Goal: Task Accomplishment & Management: Use online tool/utility

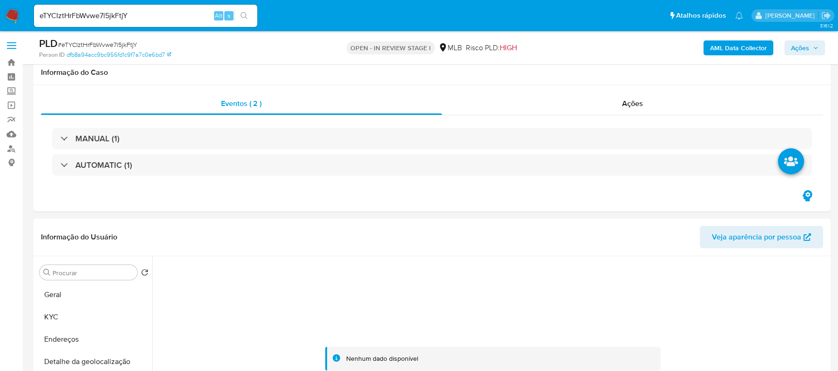
select select "10"
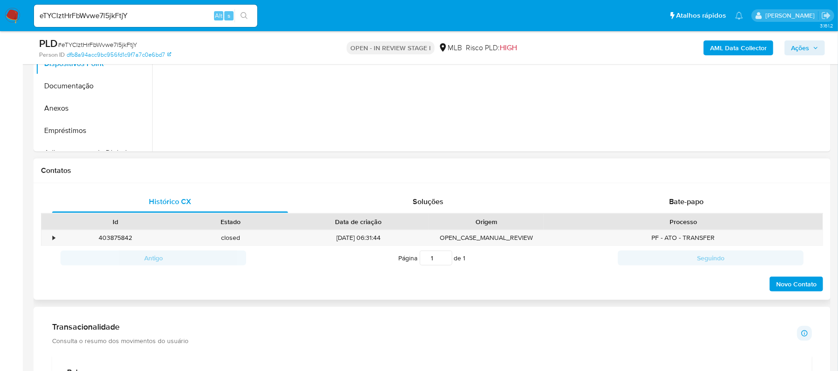
scroll to position [437, 0]
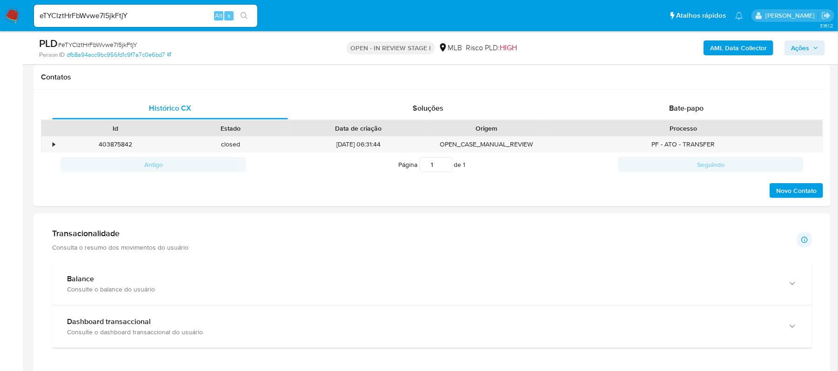
click at [295, 244] on div "Transacionalidade Consulta o resumo dos movimentos do usuário Informações trans…" at bounding box center [432, 240] width 760 height 23
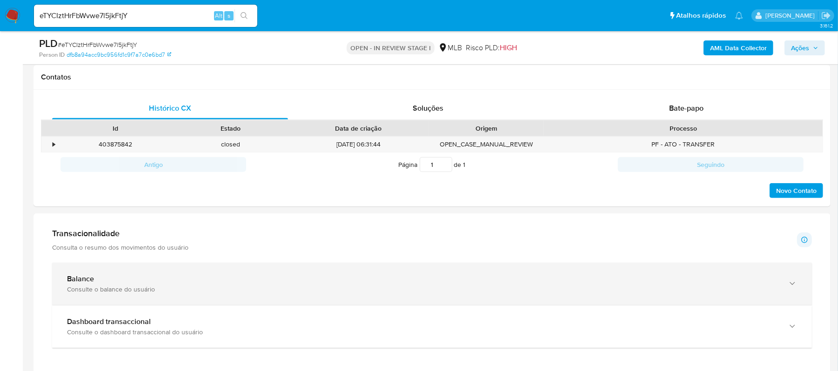
click at [788, 288] on icon "button" at bounding box center [792, 283] width 9 height 9
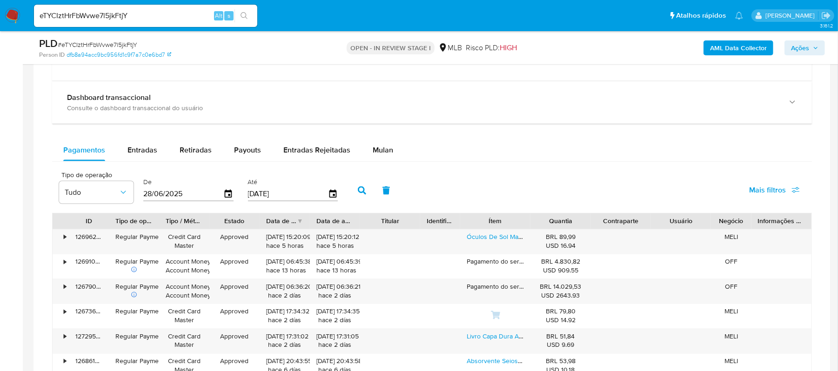
scroll to position [1057, 0]
click at [337, 150] on span "Entradas Rejeitadas" at bounding box center [316, 150] width 67 height 11
select select "10"
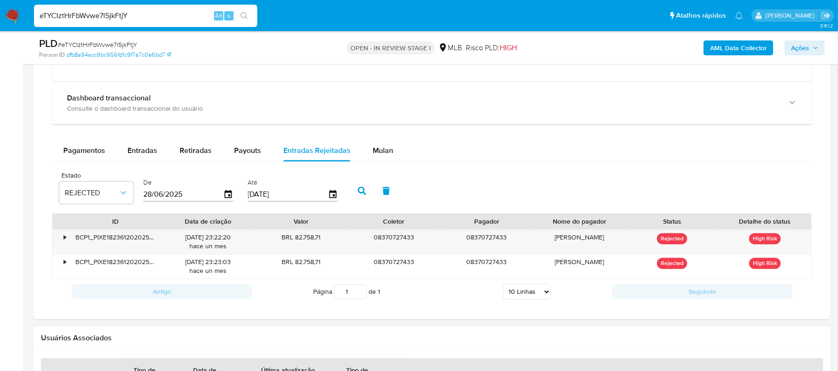
drag, startPoint x: 136, startPoint y: 15, endPoint x: 19, endPoint y: 17, distance: 117.8
click at [19, 17] on nav "Pausado Ver notificaciones eTYCIztHrFbWvwe7l5jkFtjY Alt s Atalhos rápidos Presi…" at bounding box center [419, 15] width 838 height 31
paste input "mTug5K9fll6zIJ2cDmBiLmMo"
type input "mTug5K9fll6zIJ2cDmBiLmMo"
click at [252, 17] on button "search-icon" at bounding box center [244, 15] width 19 height 13
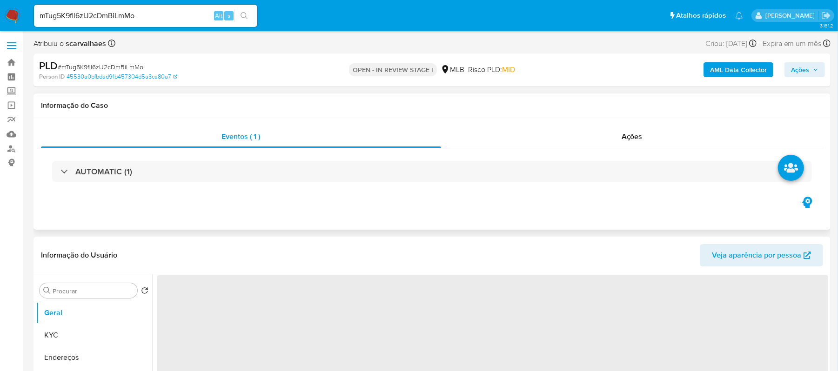
select select "10"
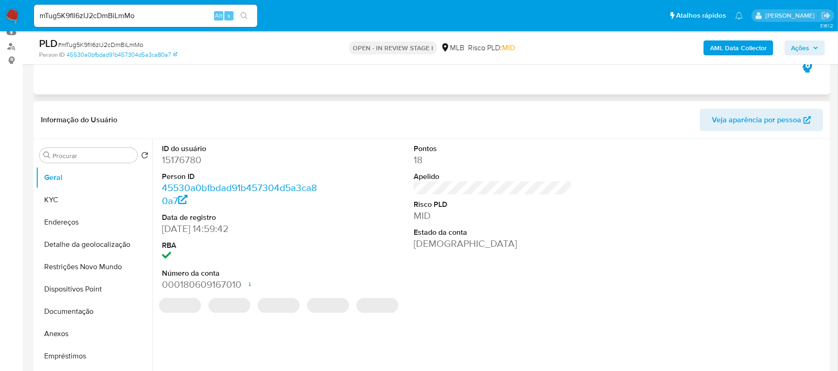
scroll to position [124, 0]
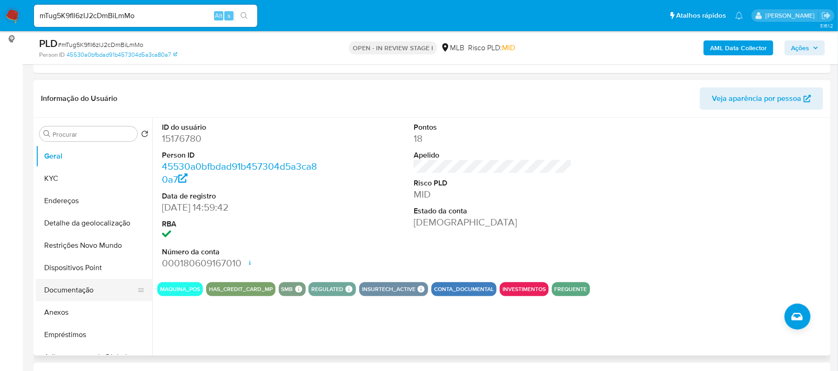
click at [54, 296] on button "Documentação" at bounding box center [90, 290] width 109 height 22
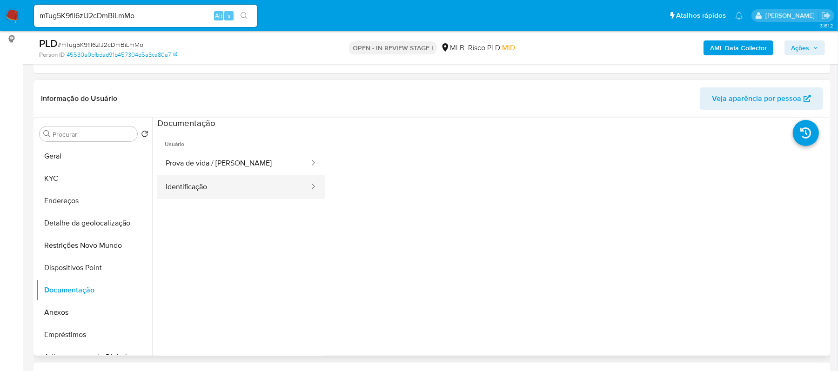
click at [208, 194] on button "Identificação" at bounding box center [233, 187] width 153 height 24
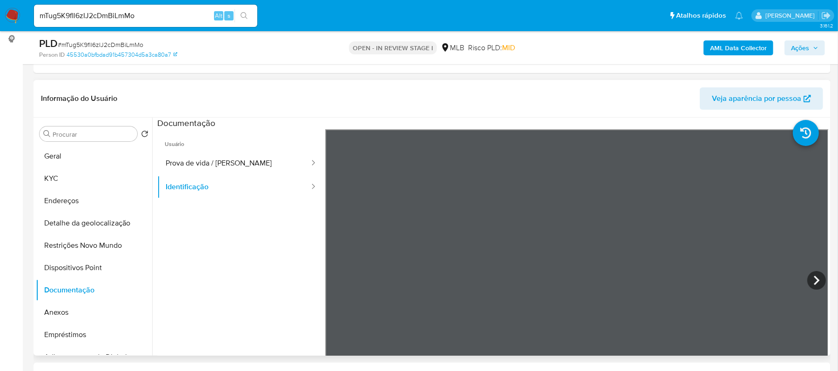
scroll to position [61, 0]
click at [232, 162] on button "Prova de vida / Selfie" at bounding box center [233, 164] width 153 height 24
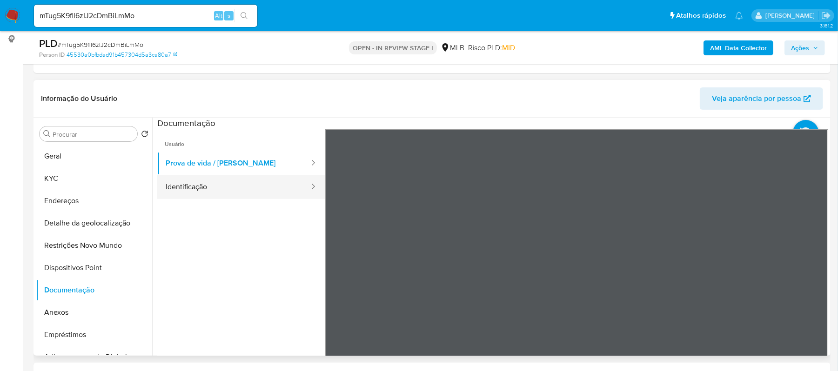
click at [233, 182] on button "Identificação" at bounding box center [233, 187] width 153 height 24
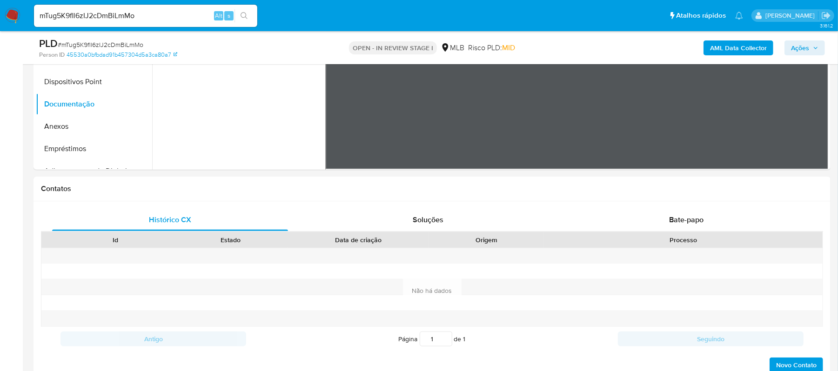
scroll to position [282, 0]
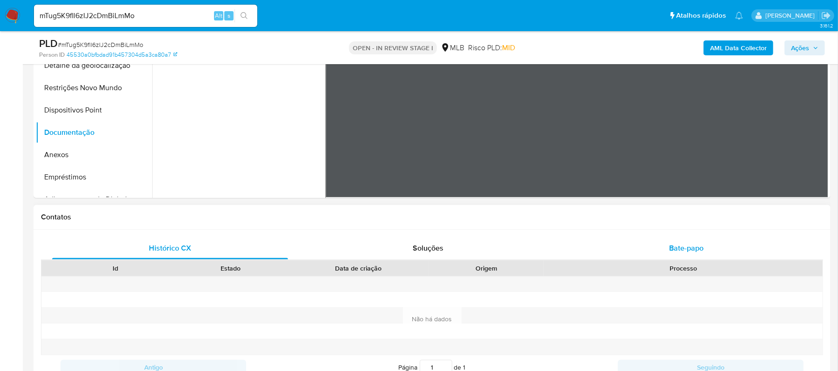
click at [680, 251] on span "Bate-papo" at bounding box center [686, 248] width 34 height 11
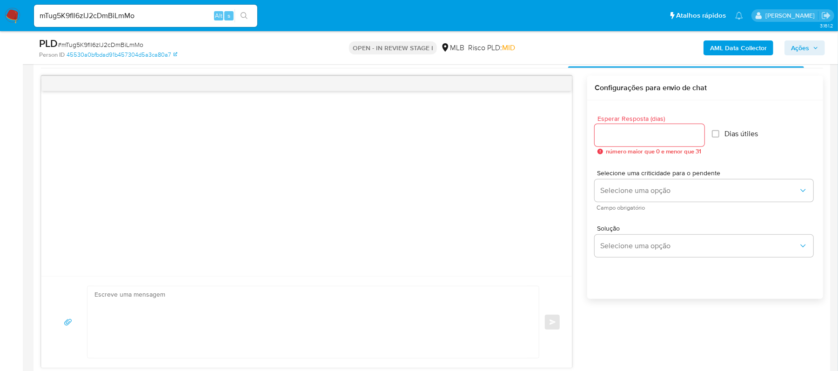
scroll to position [468, 0]
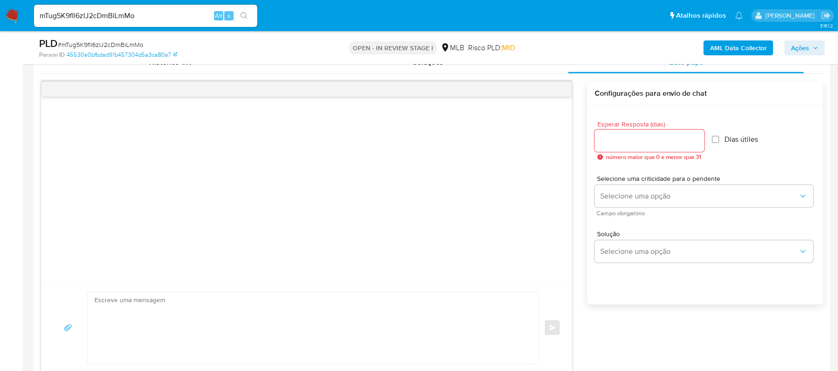
click at [630, 149] on div at bounding box center [650, 141] width 110 height 22
click at [614, 144] on input "Esperar Resposta (dias)" at bounding box center [650, 141] width 110 height 12
type input "3"
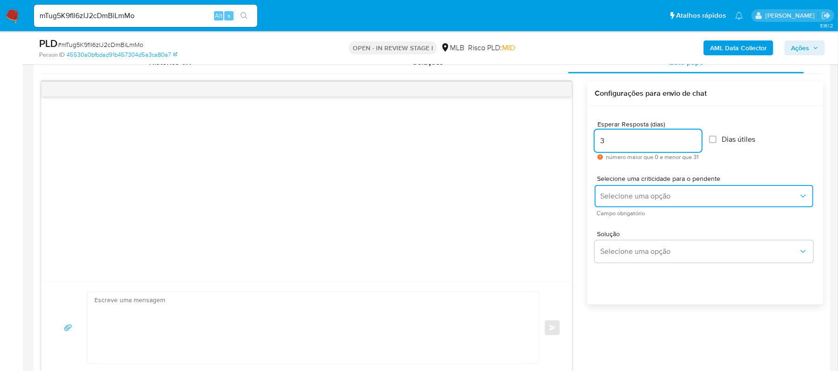
click at [652, 200] on span "Selecione uma opção" at bounding box center [699, 196] width 198 height 9
click at [797, 198] on span "Selecione uma opção" at bounding box center [699, 196] width 198 height 9
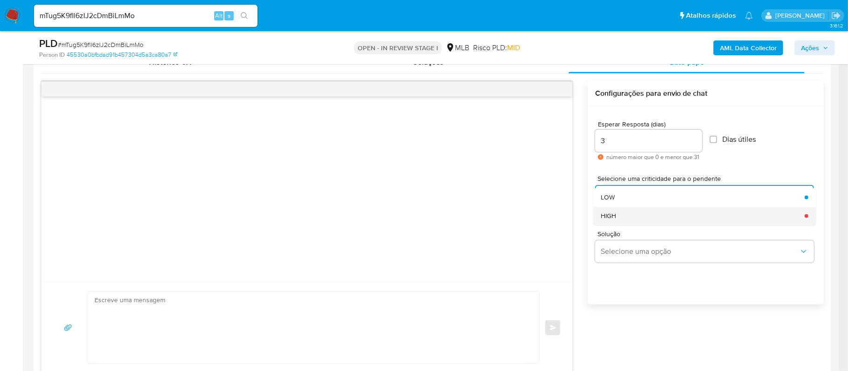
click at [645, 216] on div "HIGH" at bounding box center [699, 216] width 198 height 19
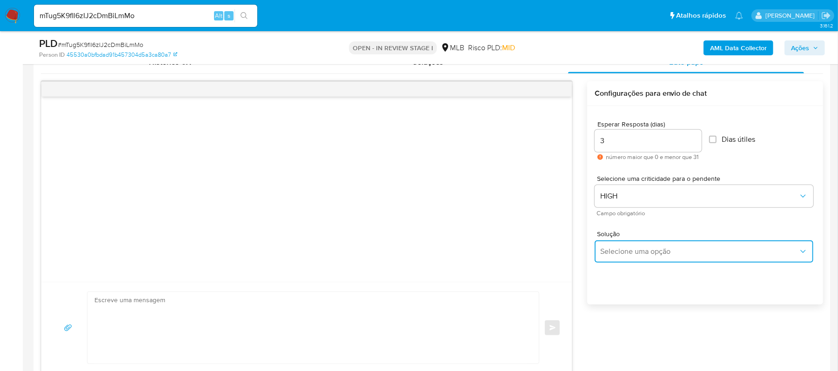
click at [643, 253] on span "Selecione uma opção" at bounding box center [699, 251] width 198 height 9
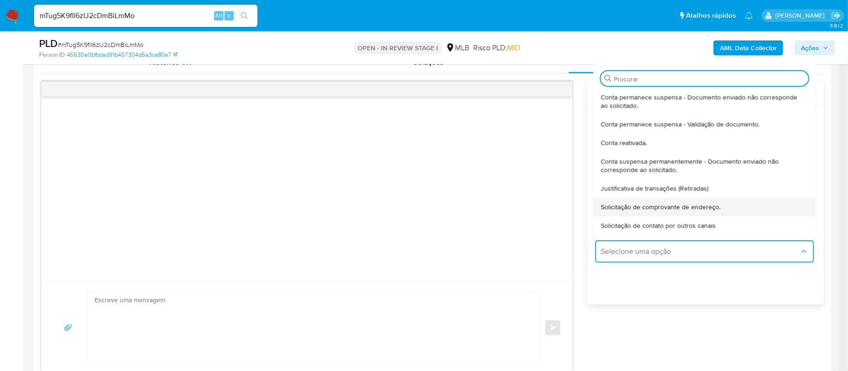
click at [644, 209] on span "Solicitação de comprovante de endereço." at bounding box center [660, 207] width 120 height 8
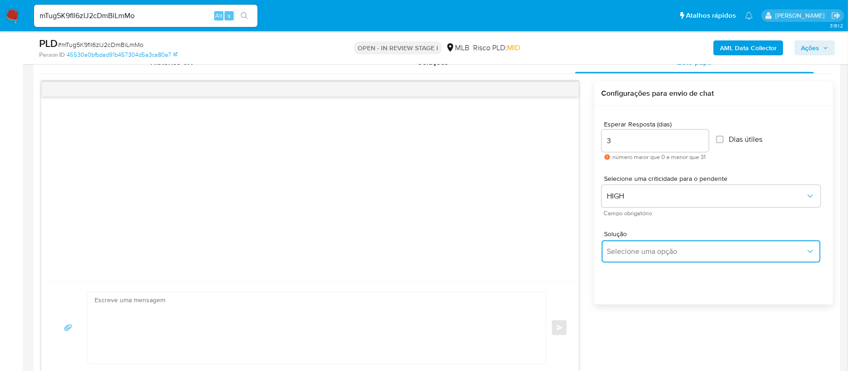
type textarea "Olá,Suspendemos a sua conta para uma verificação adicional de segurança.Como pa…"
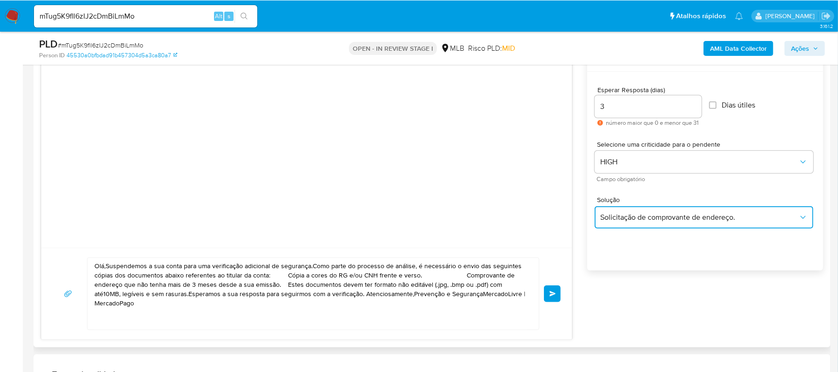
scroll to position [530, 0]
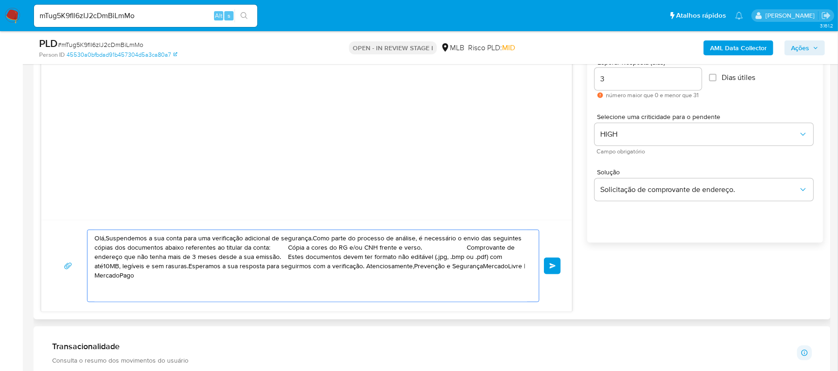
drag, startPoint x: 514, startPoint y: 272, endPoint x: 69, endPoint y: 236, distance: 446.9
click at [70, 236] on div "Olá,Suspendemos a sua conta para uma verificação adicional de segurança.Como pa…" at bounding box center [307, 266] width 508 height 73
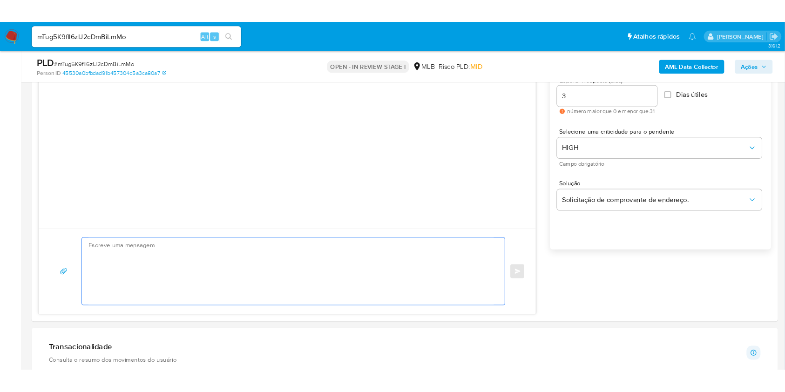
scroll to position [78, 0]
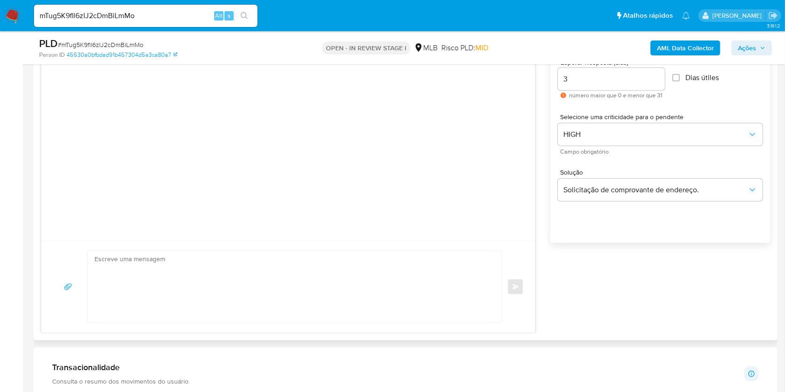
click at [89, 279] on div at bounding box center [293, 287] width 410 height 72
click at [103, 281] on textarea at bounding box center [292, 287] width 396 height 72
paste textarea "Olá! Estamos realizando uma verificação adicional de segurança em contas de usu…"
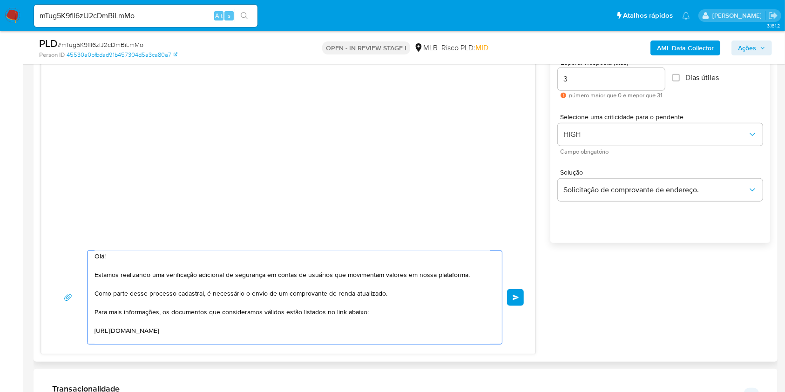
scroll to position [0, 0]
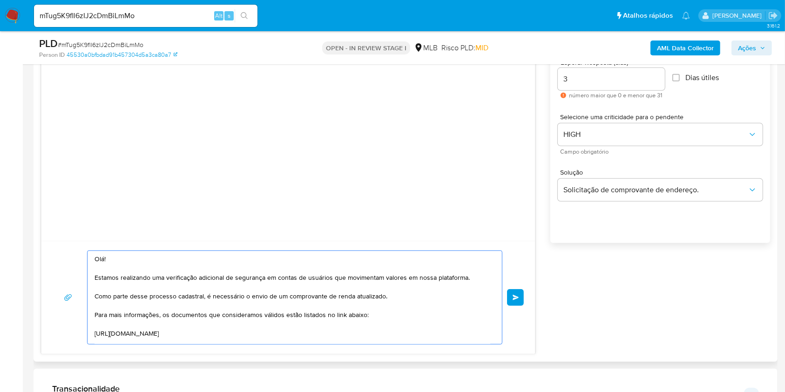
click at [291, 329] on textarea "Olá! Estamos realizando uma verificação adicional de segurança em contas de usu…" at bounding box center [292, 297] width 396 height 93
click at [276, 333] on textarea "Olá! Estamos realizando uma verificação adicional de segurança em contas de usu…" at bounding box center [292, 297] width 396 height 93
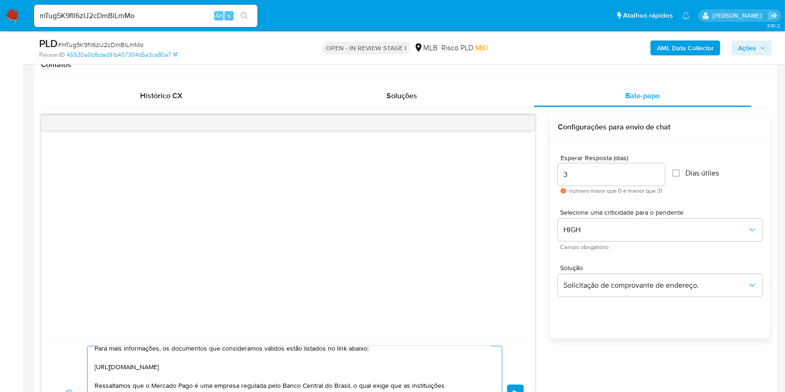
scroll to position [592, 0]
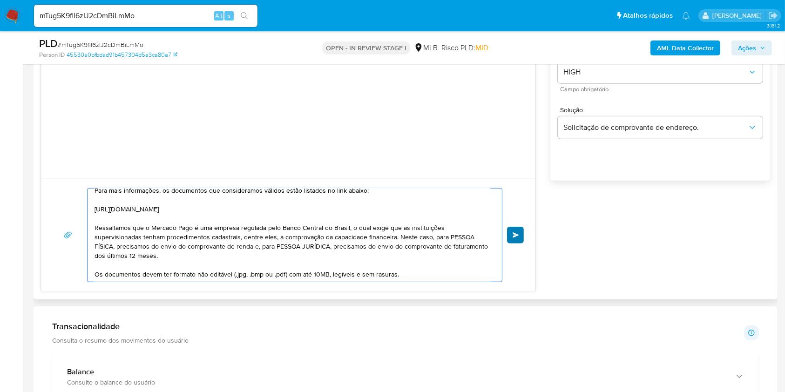
type textarea "Olá! Estamos realizando uma verificação adicional de segurança em contas de usu…"
click at [511, 237] on button "common.send" at bounding box center [515, 235] width 17 height 17
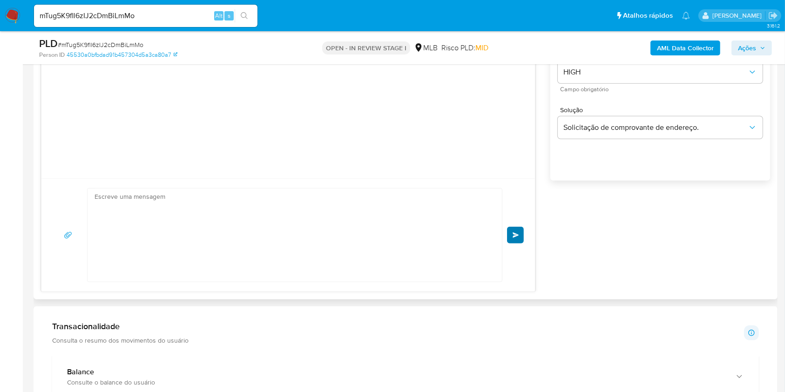
scroll to position [110, 0]
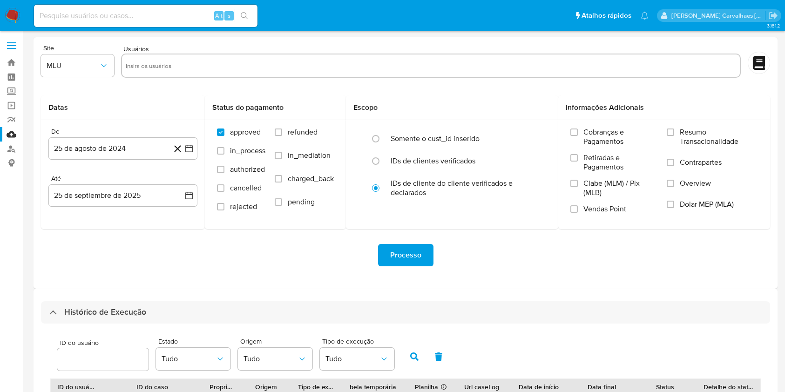
select select "10"
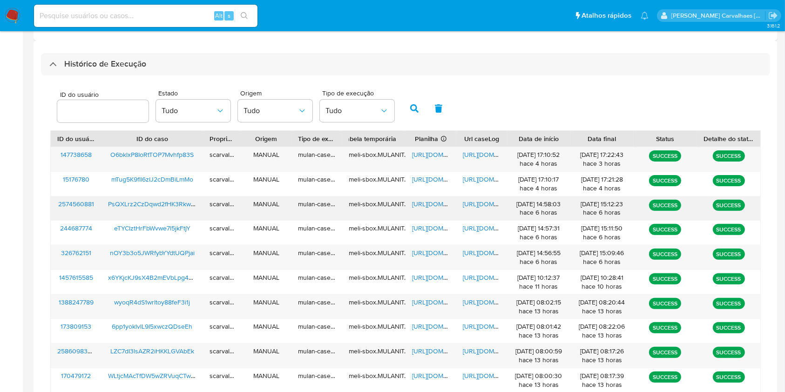
click at [489, 204] on span "https://docs.google.com/document/d/1KX61k_YlExzj0TcqaBf5jBM6v9T8z61NlIruyvJiz7M…" at bounding box center [495, 203] width 64 height 9
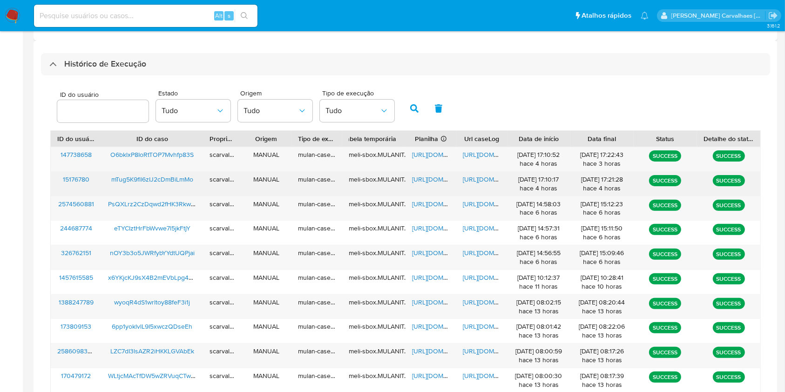
click at [469, 177] on span "https://docs.google.com/document/d/12wdY0YWrUFIDU_WK_icz-N5XYp3r8gKQSOQ1rGU27_Q…" at bounding box center [495, 179] width 64 height 9
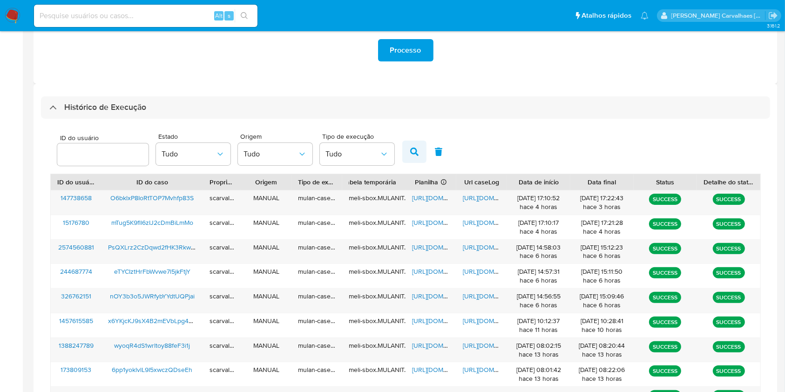
scroll to position [186, 0]
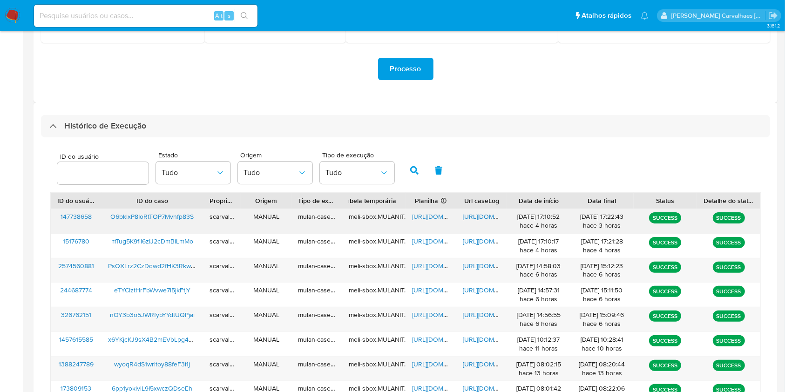
click at [480, 218] on span "https://docs.google.com/document/d/1fe-K_tyNmm0H7T3DKBugmA4eqXfw4-t6zSpDFYje9ho…" at bounding box center [495, 216] width 64 height 9
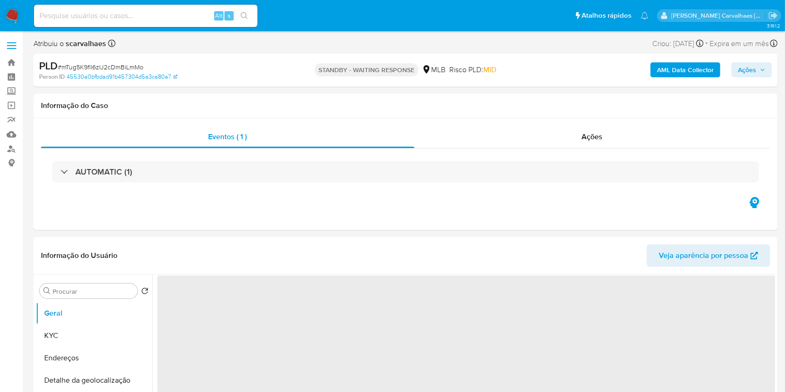
select select "10"
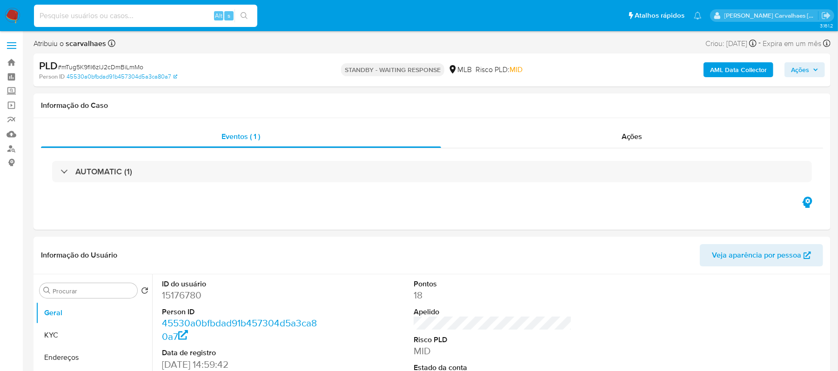
paste input "63t6X1VJnKXhdkde4RqIp5bj"
type input "63t6X1VJnKXhdkde4RqIp5bj"
click at [244, 12] on icon "search-icon" at bounding box center [244, 15] width 7 height 7
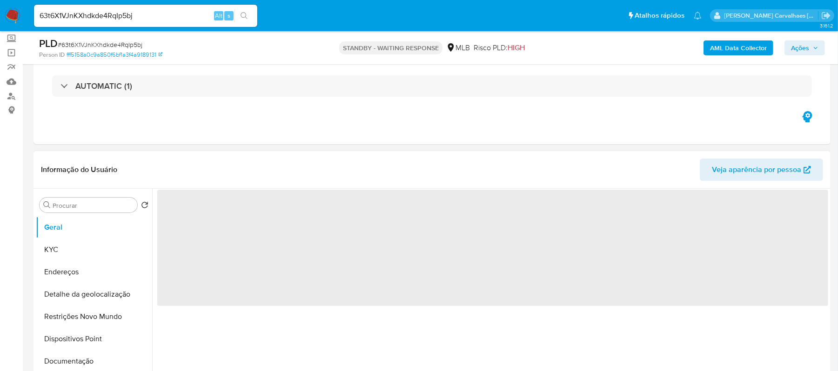
scroll to position [124, 0]
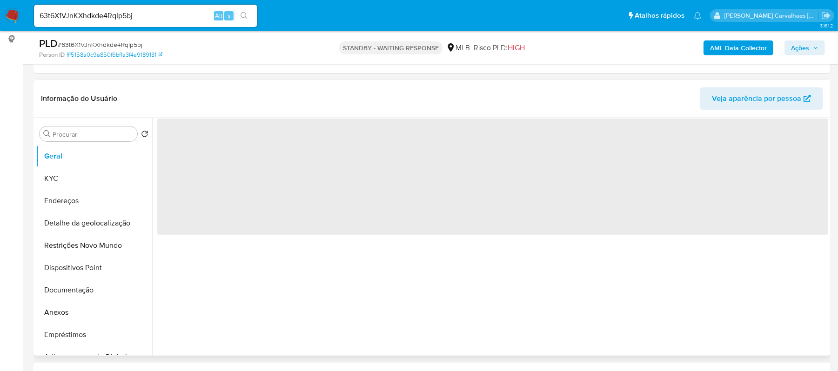
select select "10"
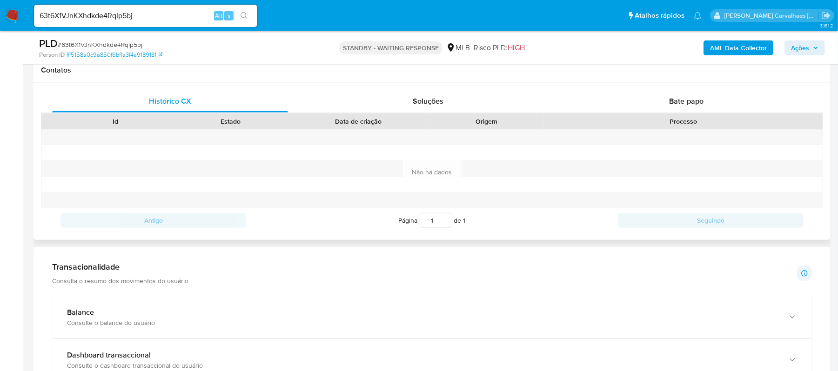
scroll to position [434, 0]
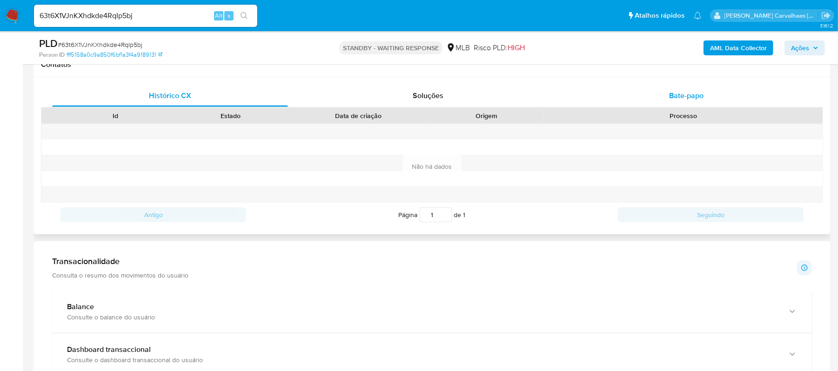
click at [686, 97] on span "Bate-papo" at bounding box center [686, 95] width 34 height 11
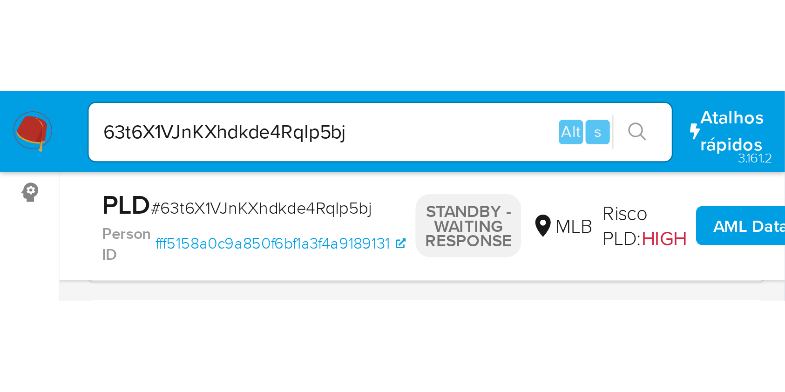
scroll to position [110, 0]
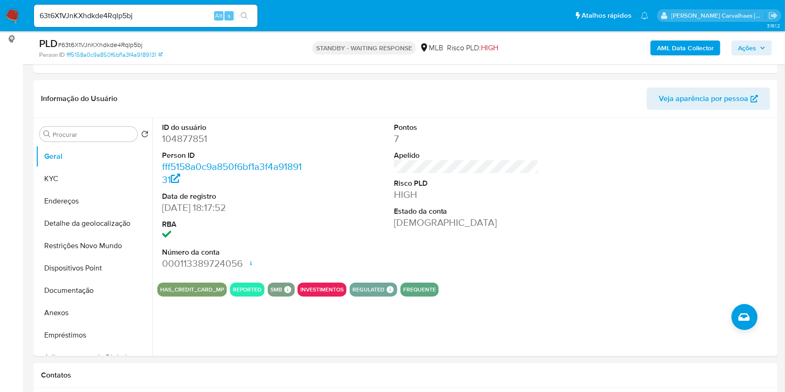
click at [16, 13] on img at bounding box center [13, 16] width 16 height 16
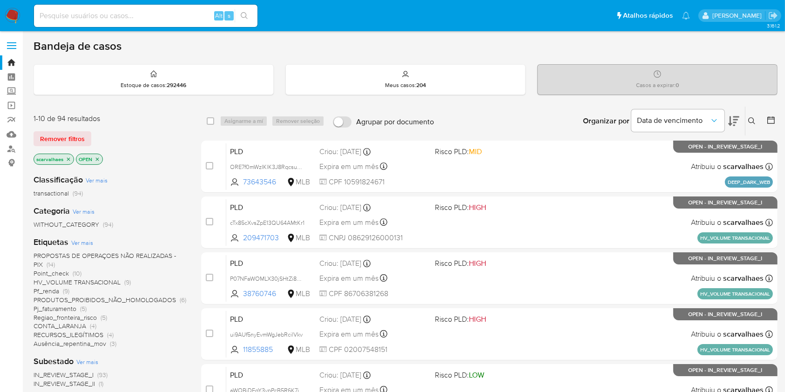
click at [55, 292] on span "Pf_renda" at bounding box center [47, 290] width 26 height 9
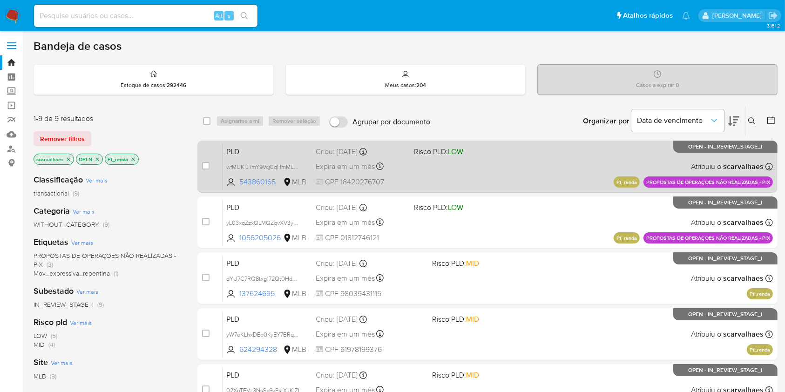
click at [494, 168] on div "PLD wfMUKIJTmY9Vcj0qHmMEkSQu 543860165 MLB Risco PLD: LOW Criou: 12/09/2025 Cri…" at bounding box center [497, 166] width 550 height 47
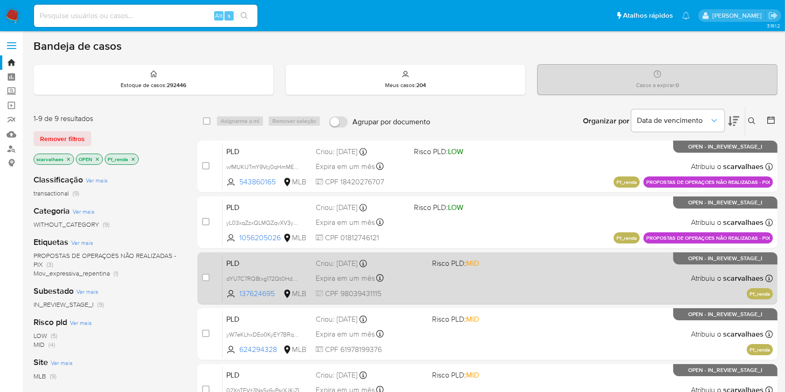
click at [505, 267] on span "Risco PLD: MID" at bounding box center [486, 262] width 108 height 12
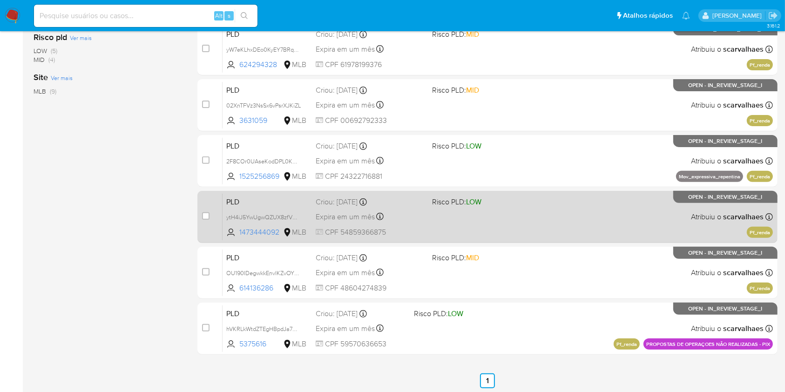
scroll to position [258, 0]
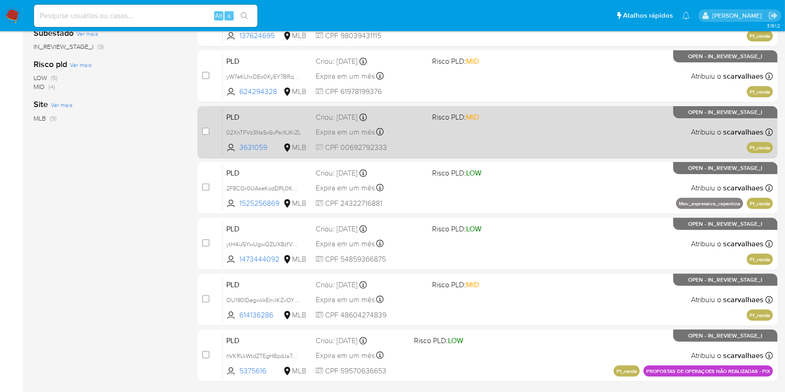
click at [481, 125] on div "PLD 02XnTFVz3NsSx6vPsrXJKiZL 3631059 MLB Risco PLD: MID Criou: 12/09/2025 Criou…" at bounding box center [497, 131] width 550 height 47
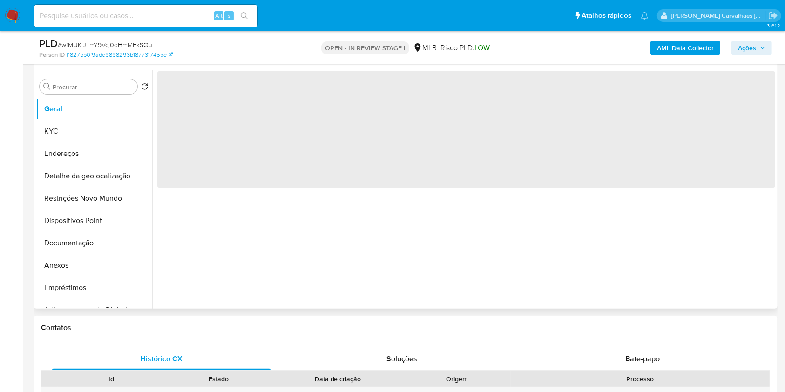
select select "10"
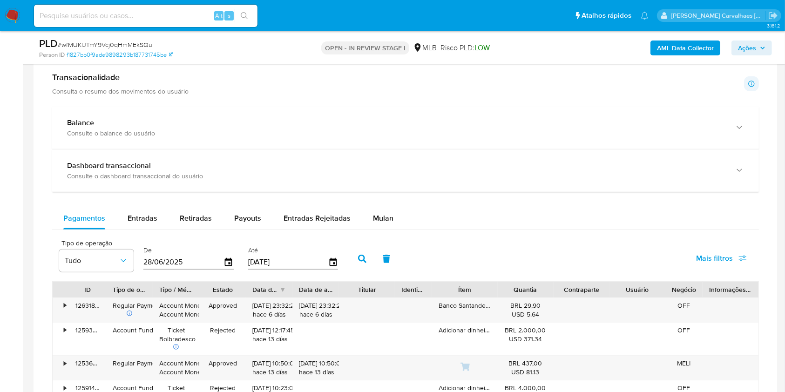
scroll to position [620, 0]
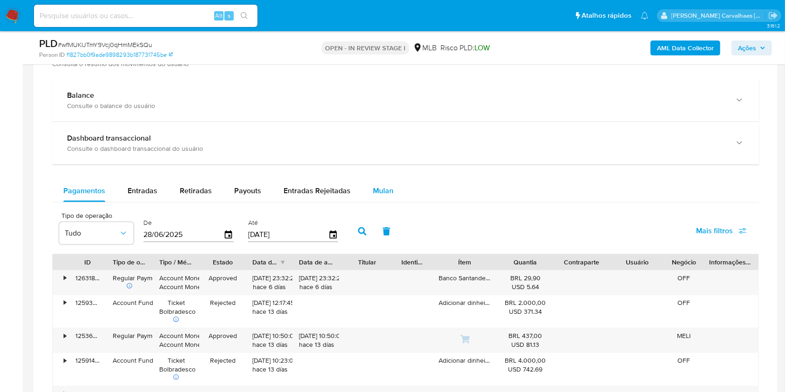
click at [378, 192] on span "Mulan" at bounding box center [383, 190] width 20 height 11
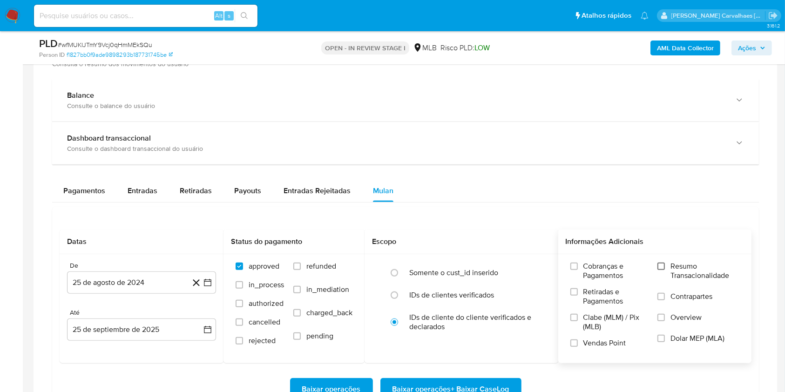
click at [659, 267] on input "Resumo Transacionalidade" at bounding box center [660, 266] width 7 height 7
click at [204, 283] on icon "button" at bounding box center [207, 282] width 7 height 7
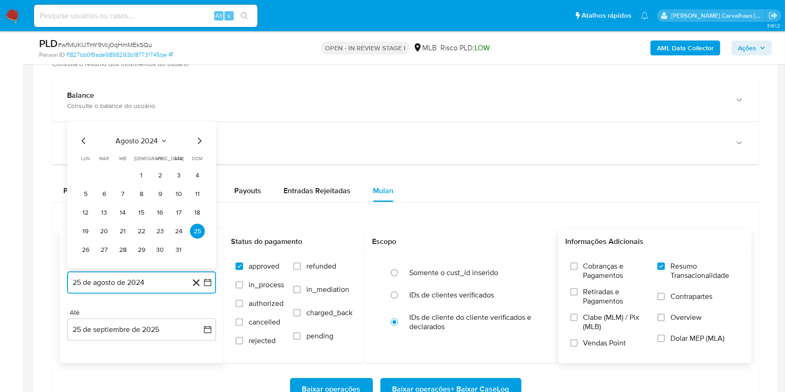
click at [200, 140] on icon "Mes siguiente" at bounding box center [199, 140] width 11 height 11
click at [197, 123] on icon "Mes siguiente" at bounding box center [199, 122] width 11 height 11
click at [196, 140] on icon "Mes siguiente" at bounding box center [199, 140] width 11 height 11
click at [196, 127] on icon "Mes siguiente" at bounding box center [199, 122] width 11 height 11
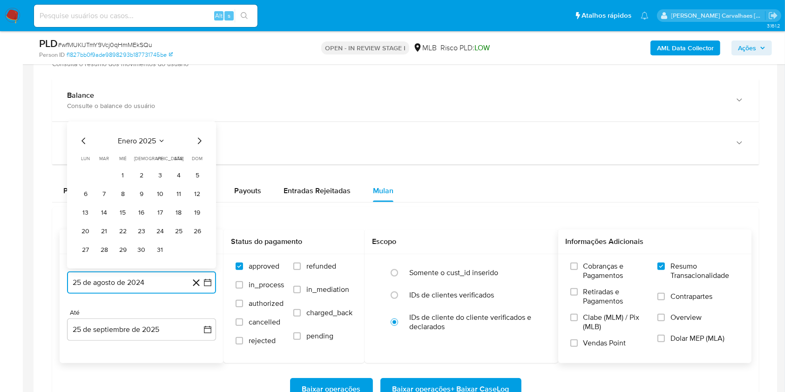
click at [195, 140] on icon "Mes siguiente" at bounding box center [199, 140] width 11 height 11
click at [199, 124] on icon "Mes siguiente" at bounding box center [200, 122] width 4 height 7
click at [201, 139] on icon "Mes siguiente" at bounding box center [199, 140] width 11 height 11
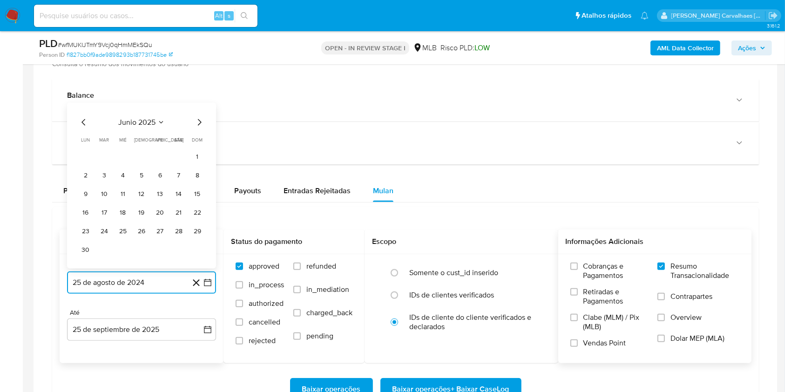
click at [198, 127] on icon "Mes siguiente" at bounding box center [199, 122] width 11 height 11
click at [163, 229] on button "25" at bounding box center [160, 231] width 15 height 15
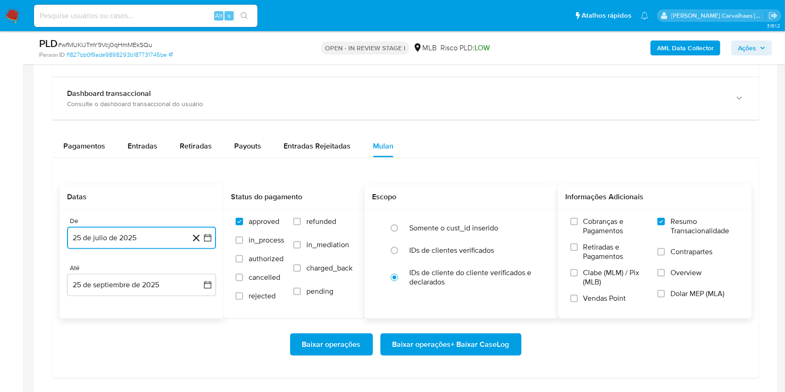
scroll to position [682, 0]
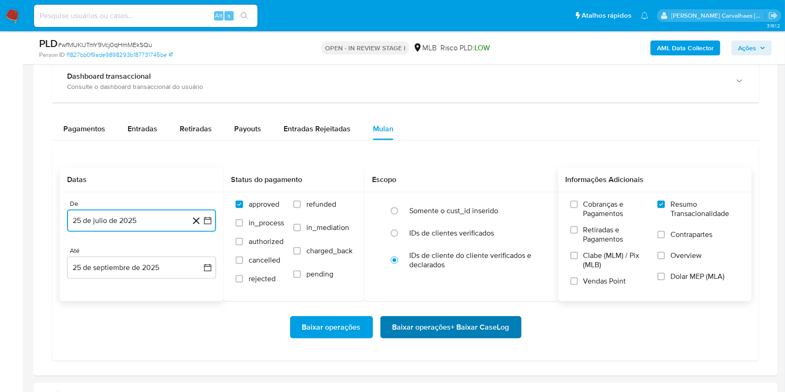
click at [445, 320] on span "Baixar operações + Baixar CaseLog" at bounding box center [450, 327] width 117 height 20
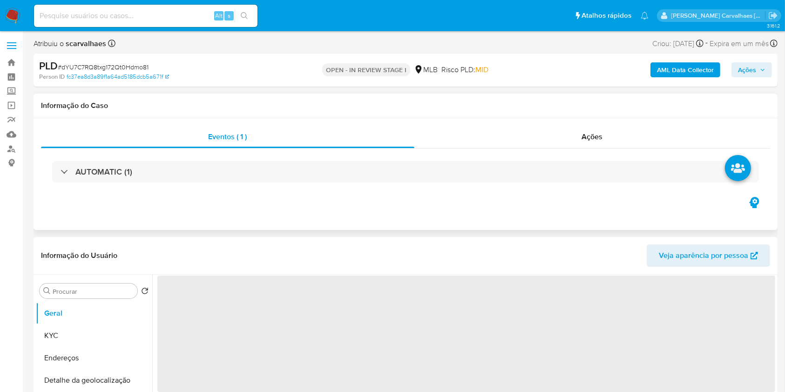
select select "10"
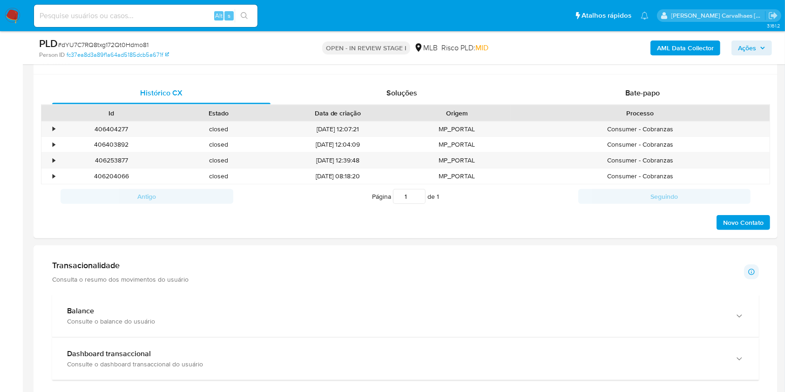
scroll to position [496, 0]
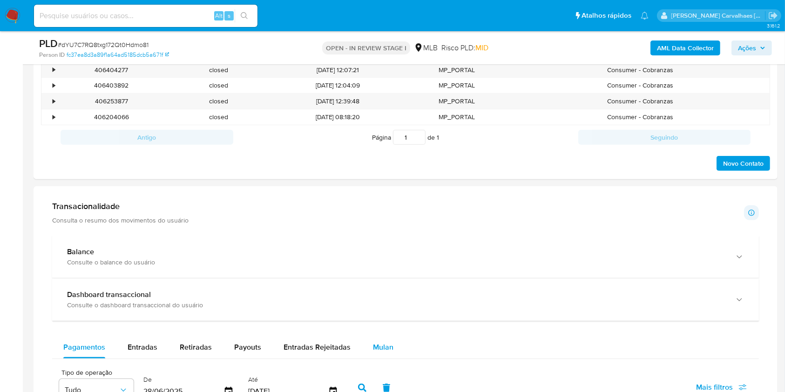
click at [383, 344] on span "Mulan" at bounding box center [383, 347] width 20 height 11
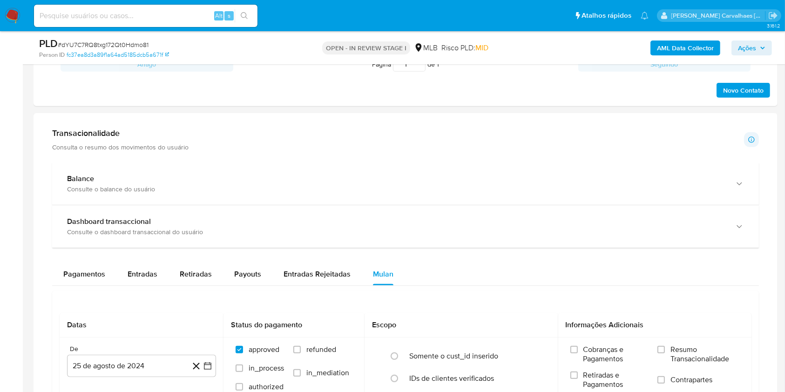
scroll to position [620, 0]
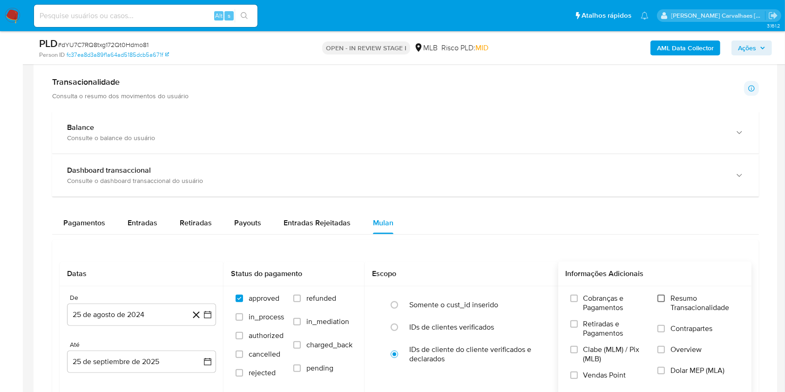
click at [661, 295] on input "Resumo Transacionalidade" at bounding box center [660, 298] width 7 height 7
click at [212, 312] on icon "button" at bounding box center [207, 314] width 9 height 9
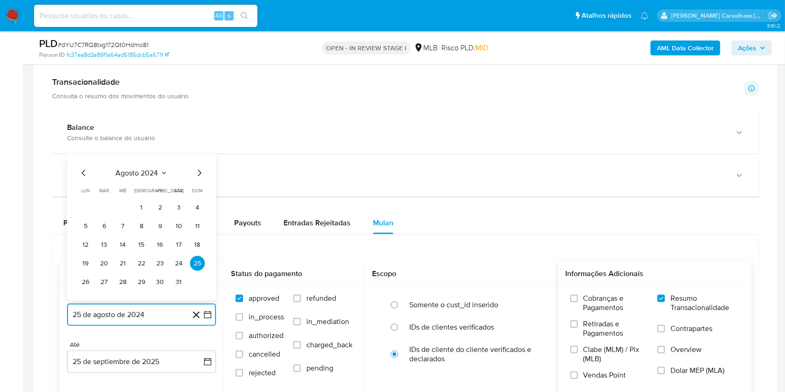
click at [197, 173] on icon "Mes siguiente" at bounding box center [199, 173] width 11 height 11
click at [197, 155] on icon "Mes siguiente" at bounding box center [199, 154] width 11 height 11
click at [196, 172] on icon "Mes siguiente" at bounding box center [199, 173] width 11 height 11
click at [197, 157] on icon "Mes siguiente" at bounding box center [199, 154] width 11 height 11
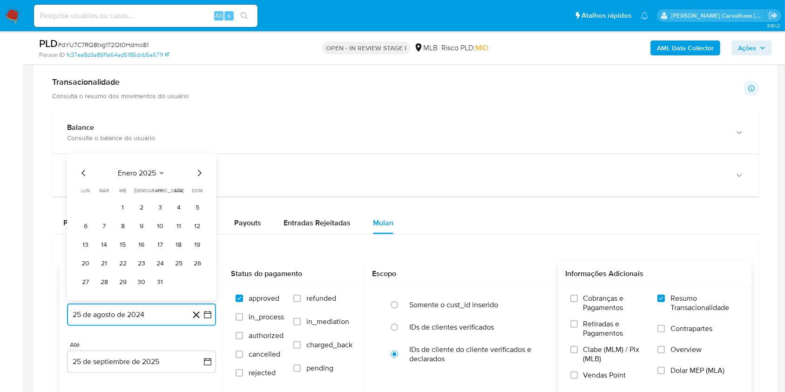
click at [194, 173] on icon "Mes siguiente" at bounding box center [199, 173] width 11 height 11
click at [194, 172] on icon "Mes siguiente" at bounding box center [199, 173] width 11 height 11
click at [199, 155] on icon "Mes siguiente" at bounding box center [199, 154] width 11 height 11
click at [201, 171] on icon "Mes siguiente" at bounding box center [199, 173] width 11 height 11
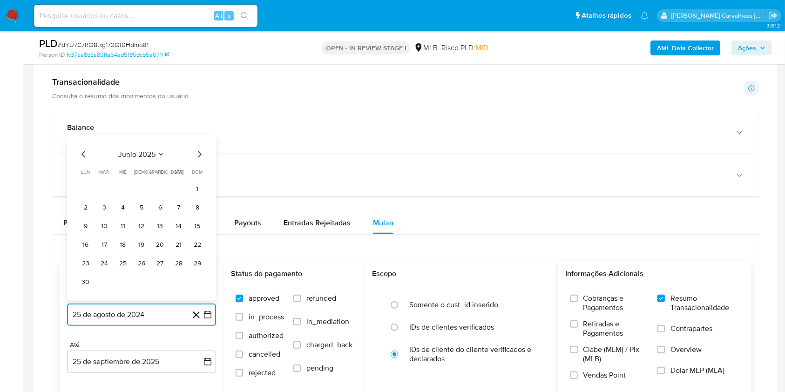
click at [198, 157] on icon "Mes siguiente" at bounding box center [200, 154] width 4 height 7
click at [162, 262] on button "25" at bounding box center [160, 263] width 15 height 15
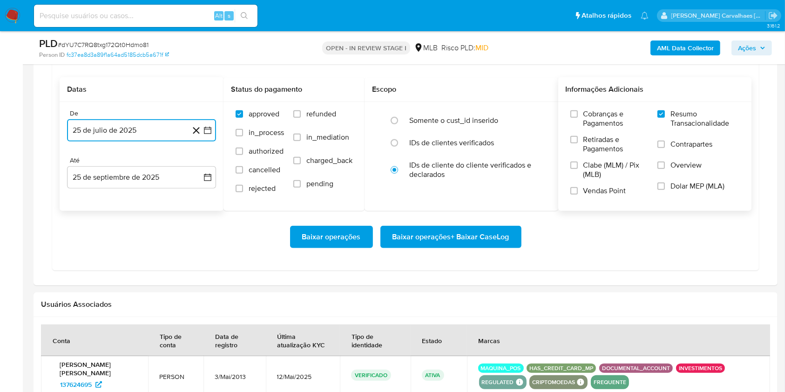
scroll to position [807, 0]
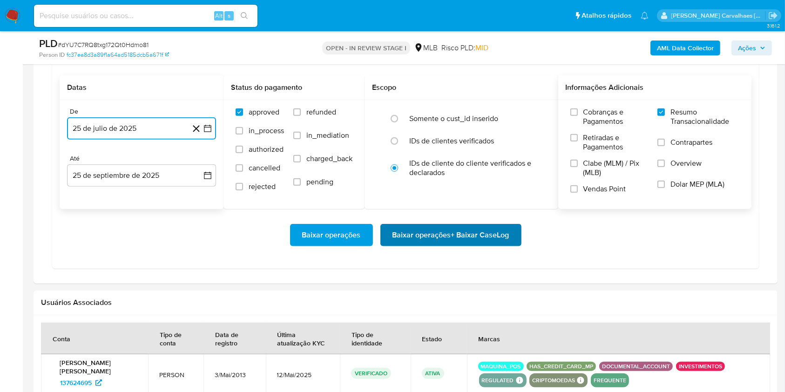
click at [439, 238] on span "Baixar operações + Baixar CaseLog" at bounding box center [450, 235] width 117 height 20
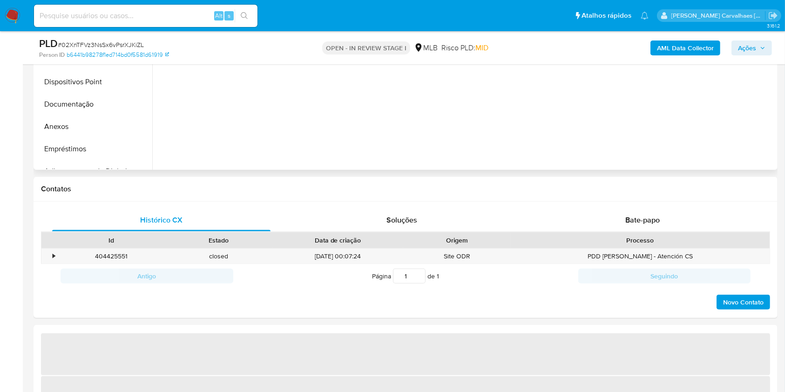
select select "10"
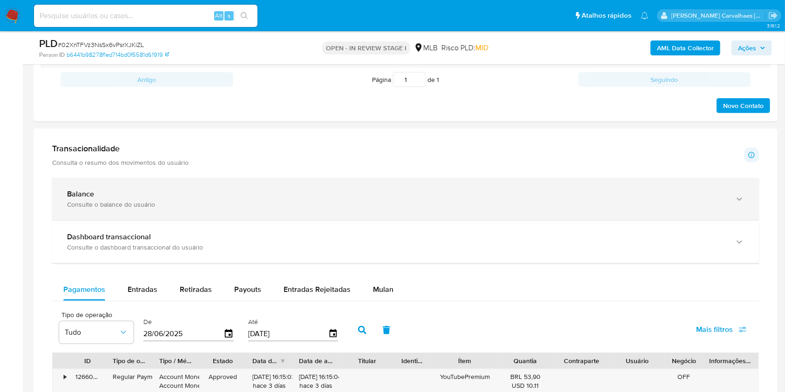
scroll to position [559, 0]
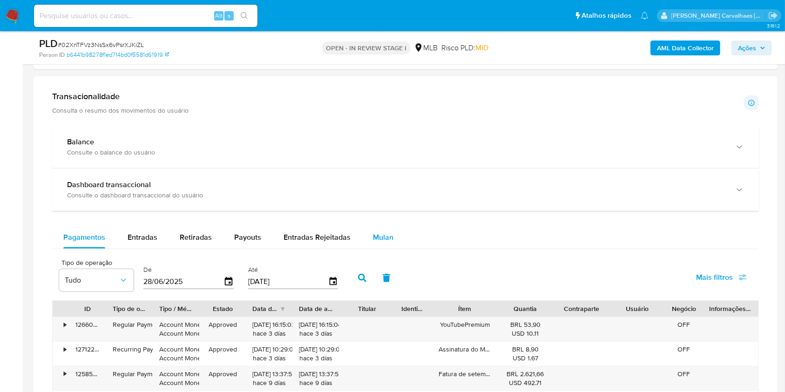
click at [377, 239] on span "Mulan" at bounding box center [383, 237] width 20 height 11
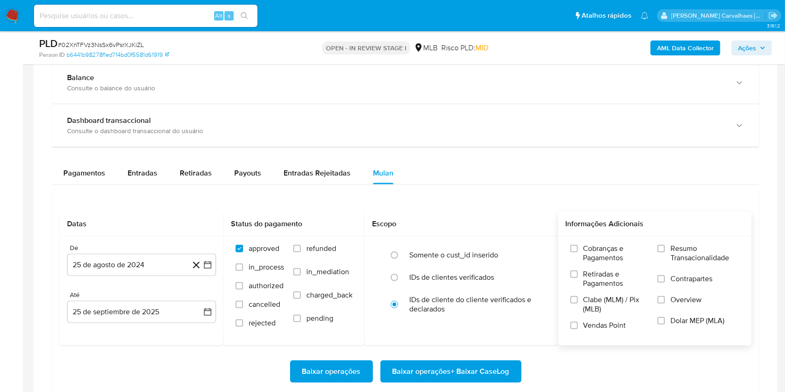
scroll to position [682, 0]
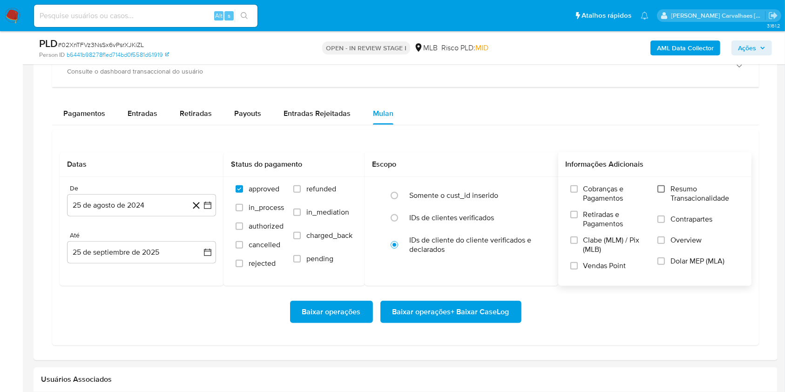
click at [660, 190] on input "Resumo Transacionalidade" at bounding box center [660, 188] width 7 height 7
click at [208, 205] on icon "button" at bounding box center [207, 205] width 9 height 9
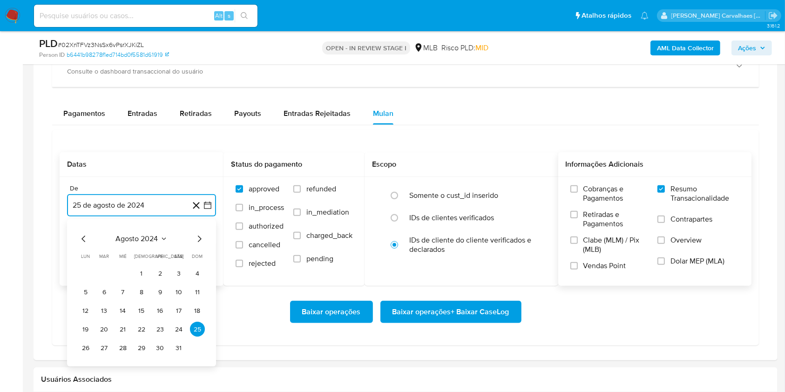
click at [200, 236] on icon "Mes siguiente" at bounding box center [199, 239] width 11 height 11
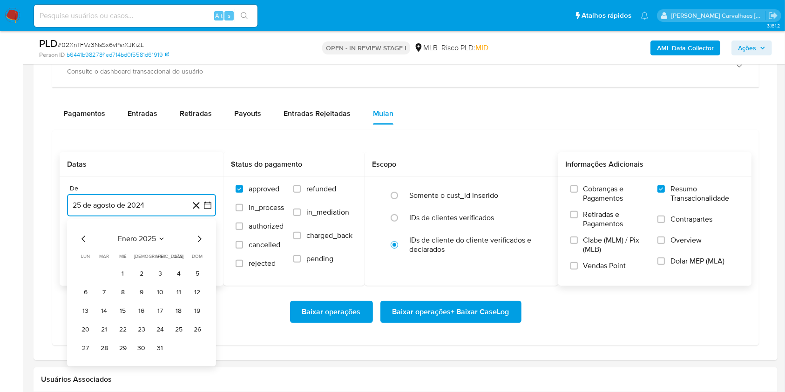
click at [200, 236] on icon "Mes siguiente" at bounding box center [199, 239] width 11 height 11
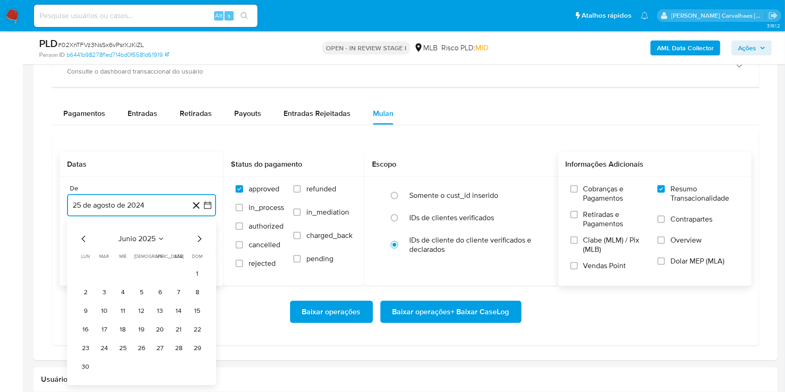
click at [200, 236] on icon "Mes siguiente" at bounding box center [199, 239] width 11 height 11
click at [158, 330] on button "25" at bounding box center [160, 329] width 15 height 15
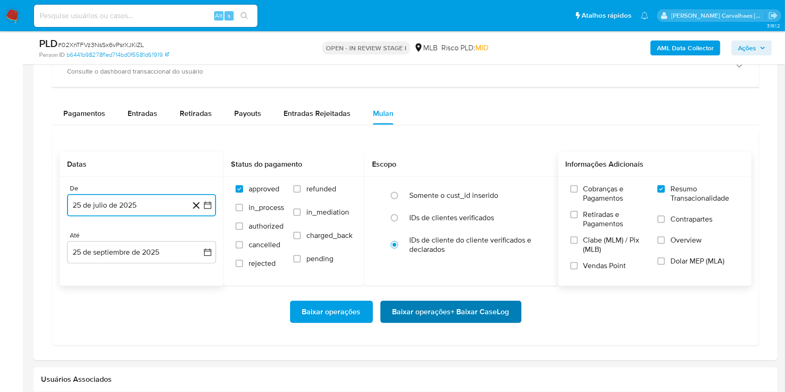
click at [414, 318] on span "Baixar operações + Baixar CaseLog" at bounding box center [450, 312] width 117 height 20
